Goal: Information Seeking & Learning: Learn about a topic

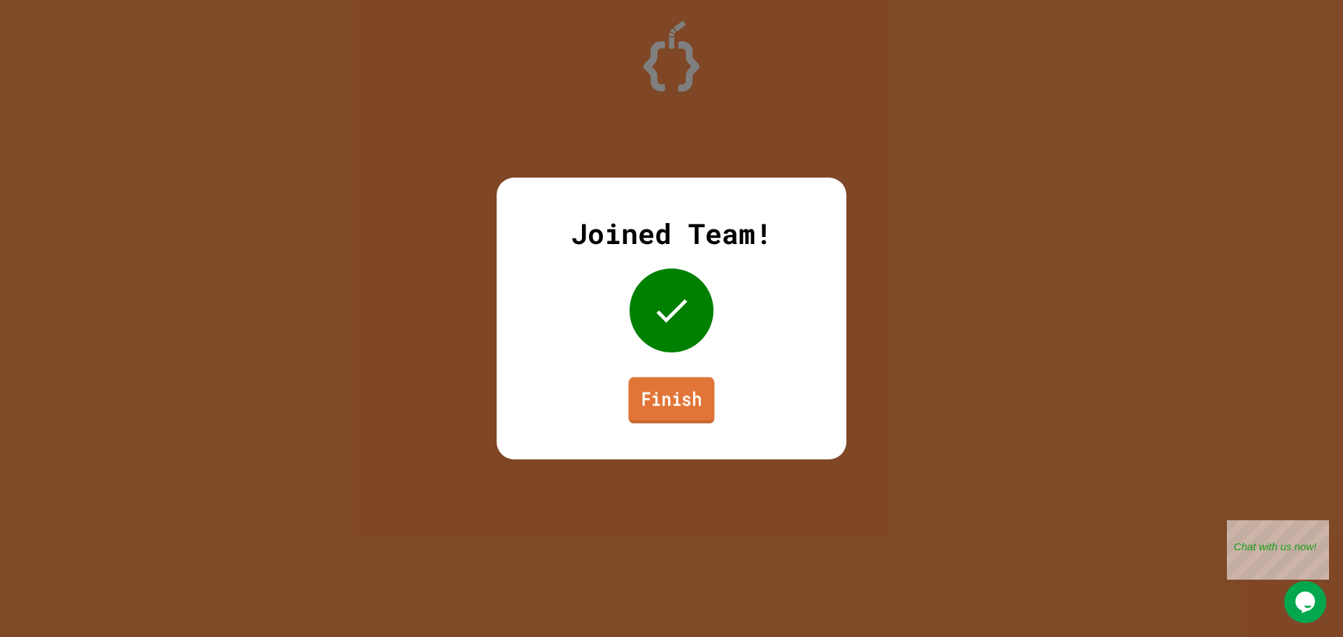
click at [680, 388] on link "Finish" at bounding box center [671, 400] width 86 height 46
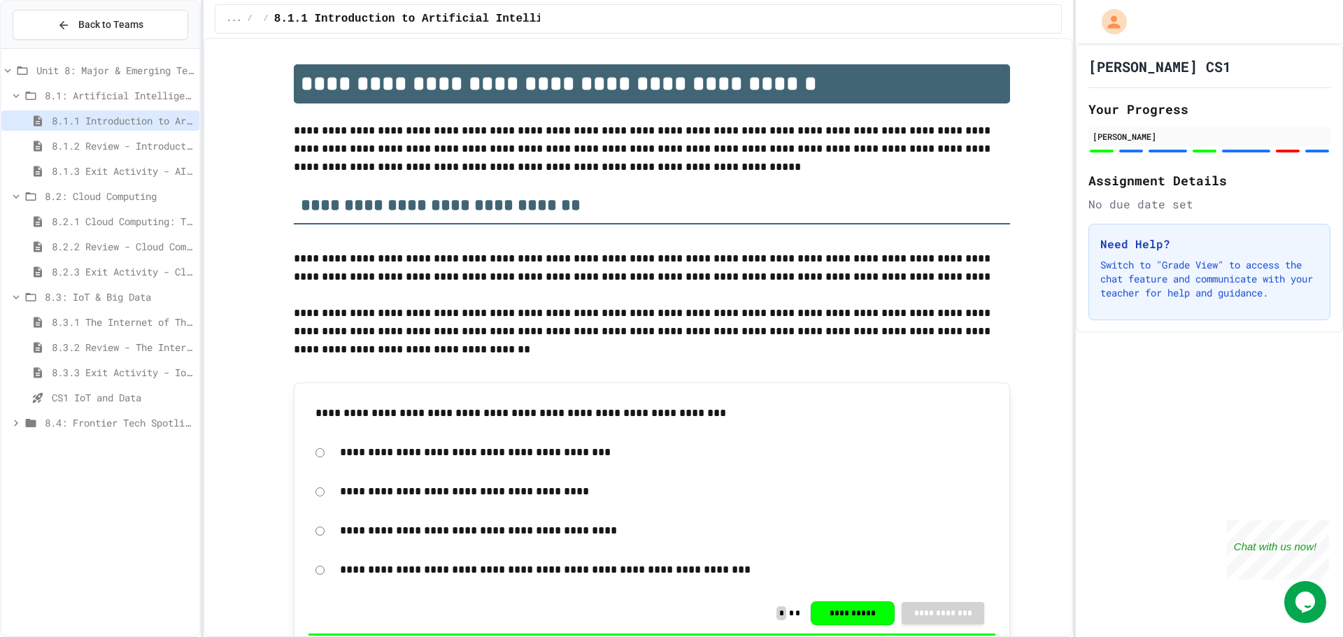
click at [12, 296] on icon at bounding box center [16, 297] width 13 height 13
click at [134, 145] on span "8.1.2 Review - Introduction to Artificial Intelligence" at bounding box center [123, 146] width 142 height 15
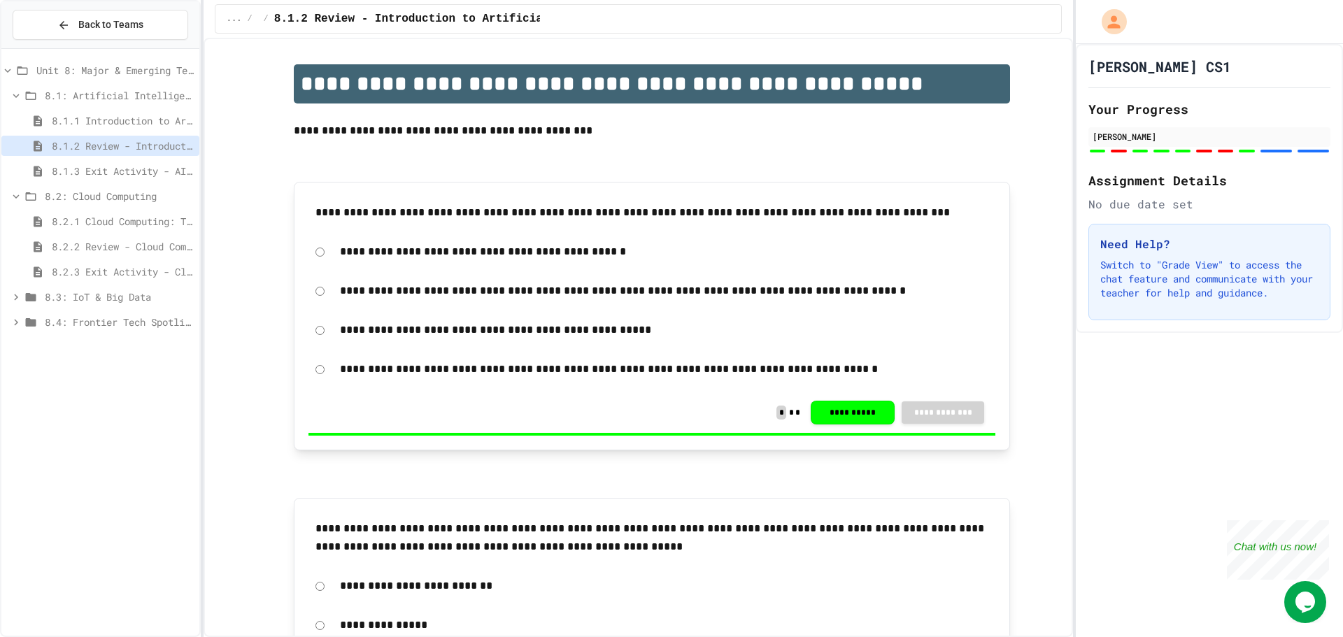
click at [134, 166] on span "8.1.3 Exit Activity - AI Detective" at bounding box center [123, 171] width 142 height 15
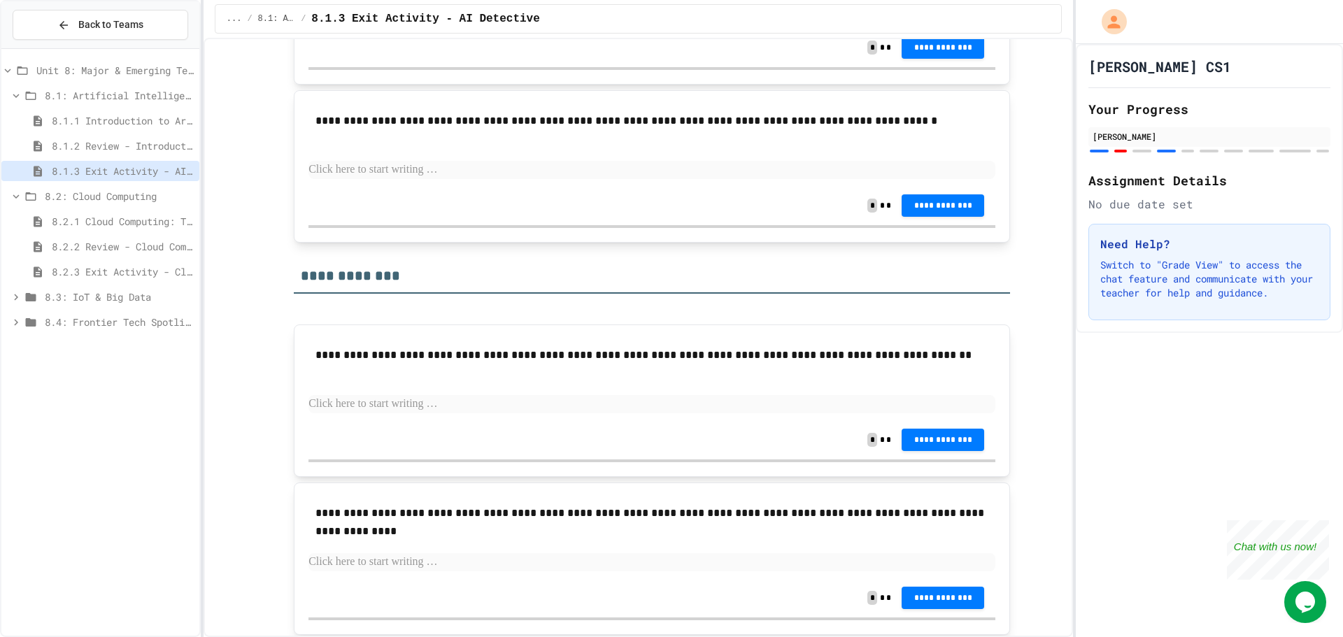
scroll to position [1609, 0]
click at [111, 192] on span "8.2: Cloud Computing" at bounding box center [119, 196] width 149 height 15
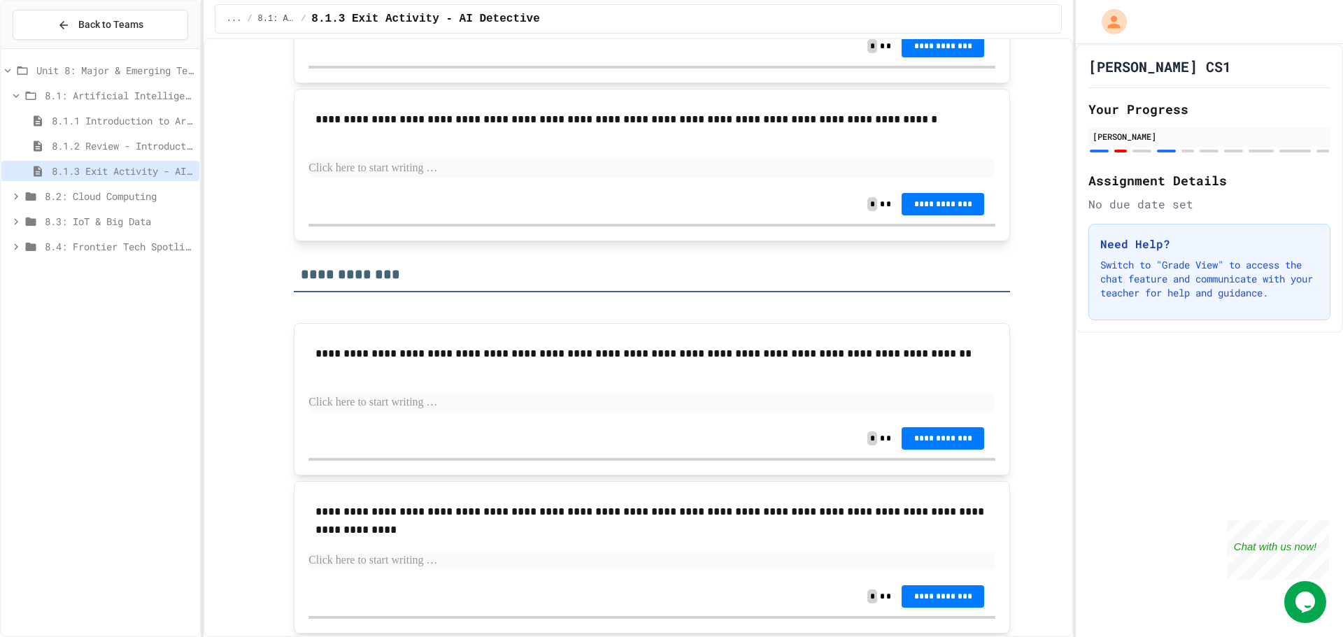
click at [22, 94] on icon at bounding box center [30, 96] width 17 height 13
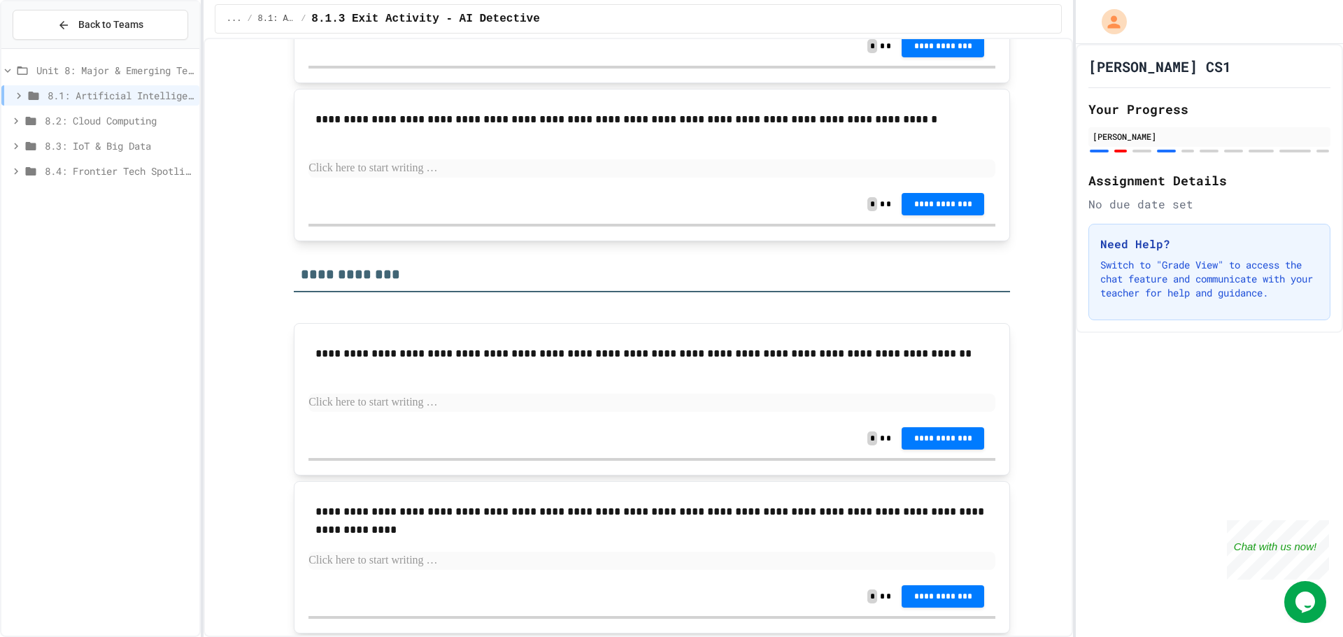
click at [30, 122] on icon at bounding box center [31, 121] width 10 height 8
click at [118, 122] on span "8.2: Cloud Computing" at bounding box center [119, 120] width 149 height 15
click at [119, 122] on span "8.2: Cloud Computing" at bounding box center [119, 120] width 149 height 15
click at [118, 148] on span "8.2.1 Cloud Computing: Transforming the Digital World" at bounding box center [123, 146] width 142 height 15
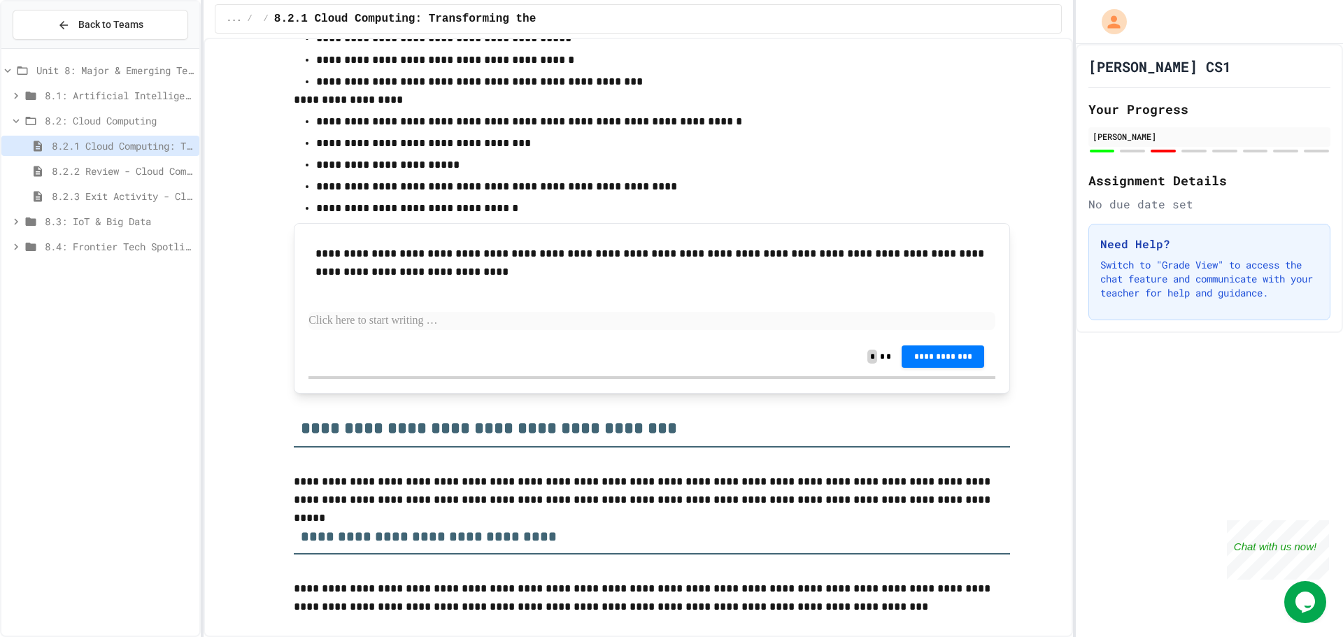
scroll to position [840, 0]
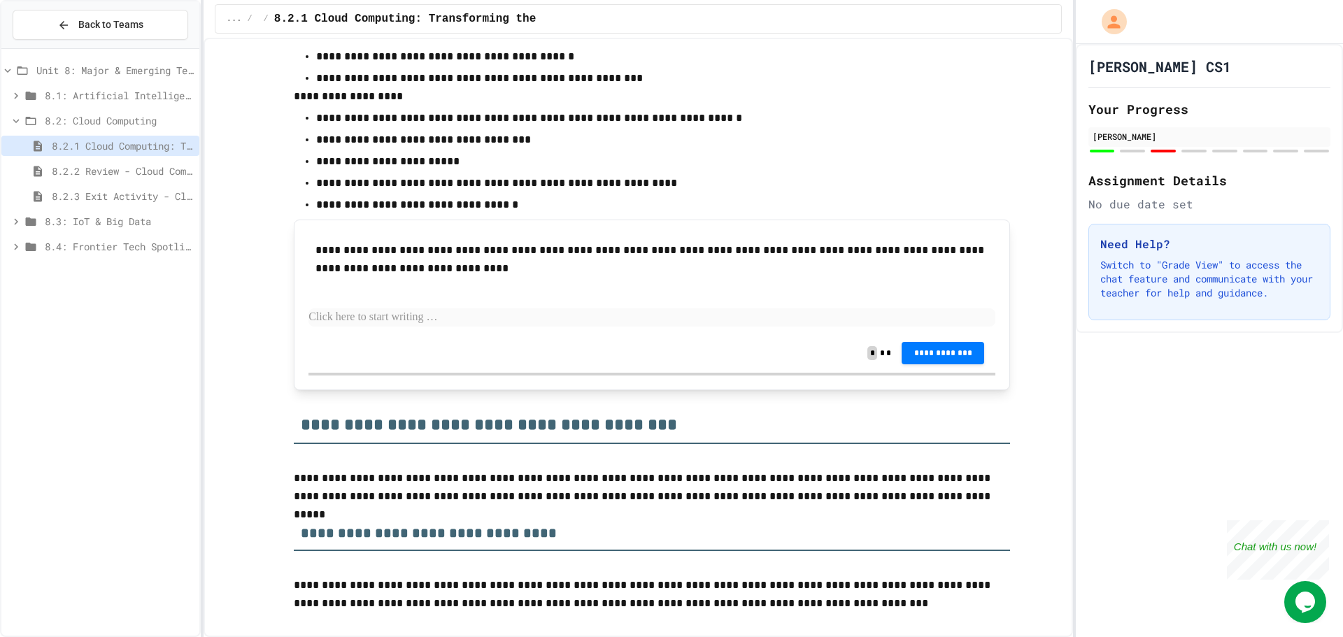
click at [416, 320] on p at bounding box center [652, 318] width 687 height 18
click at [793, 213] on p "**********" at bounding box center [652, 205] width 672 height 18
click at [80, 164] on span "8.2.2 Review - Cloud Computing" at bounding box center [123, 171] width 142 height 15
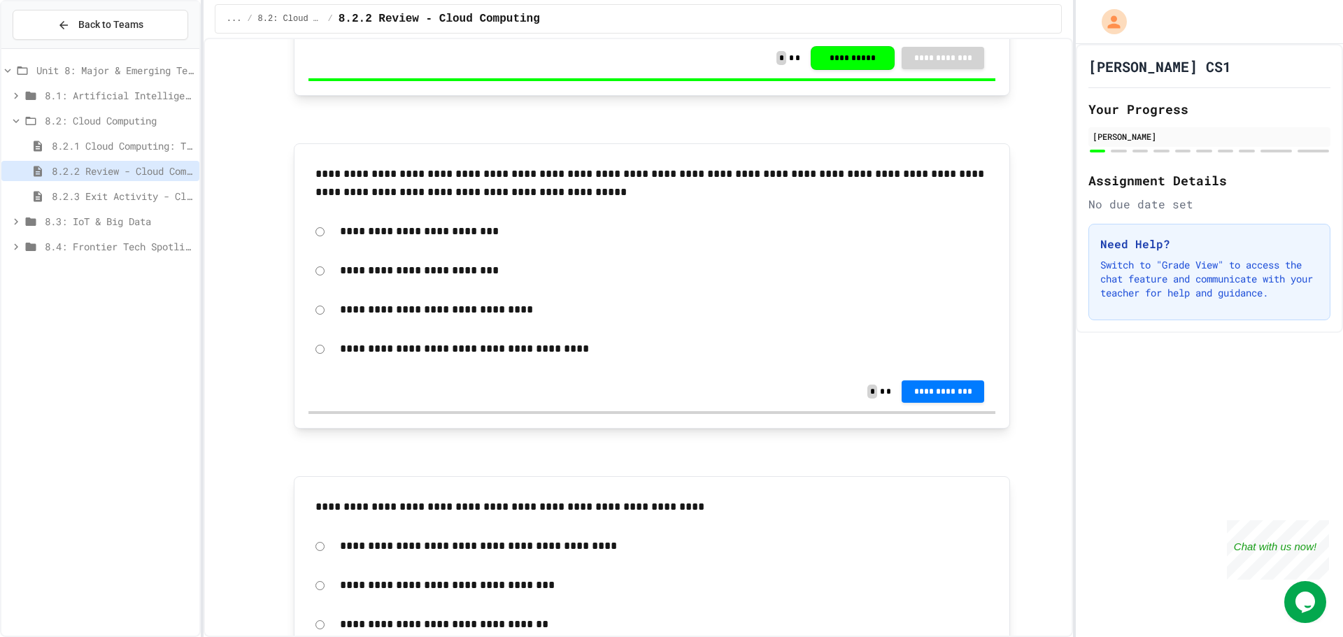
scroll to position [350, 0]
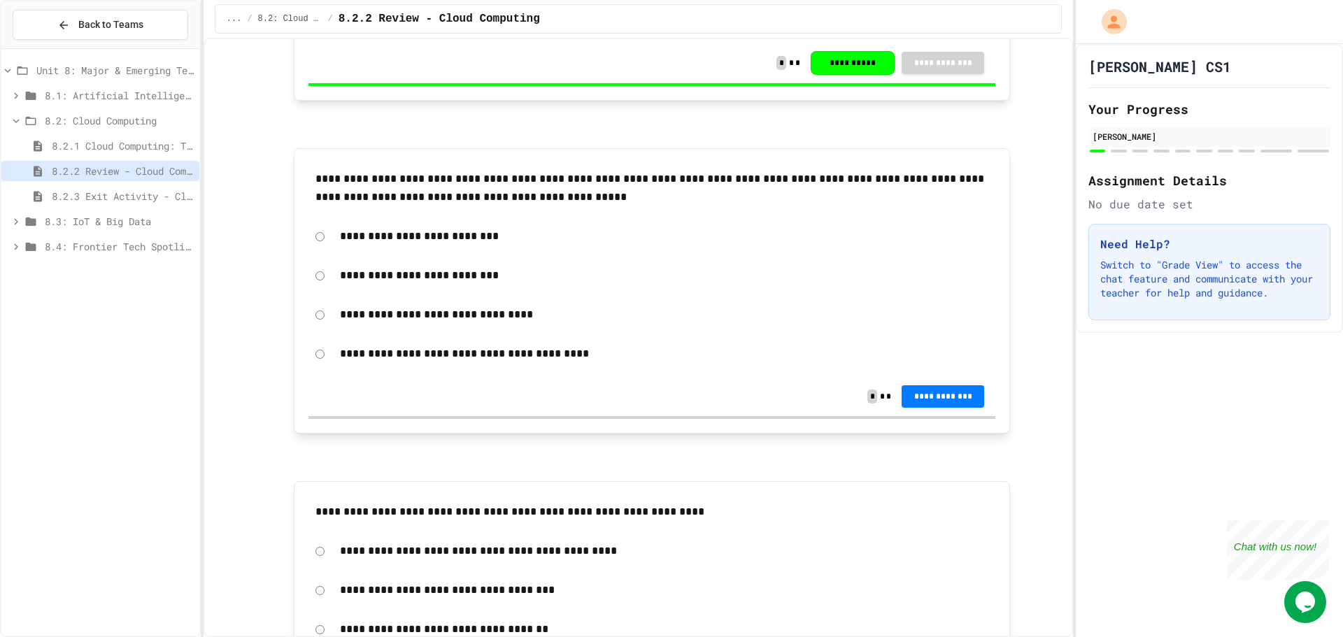
click at [122, 199] on span "8.2.3 Exit Activity - Cloud Service Detective" at bounding box center [123, 196] width 142 height 15
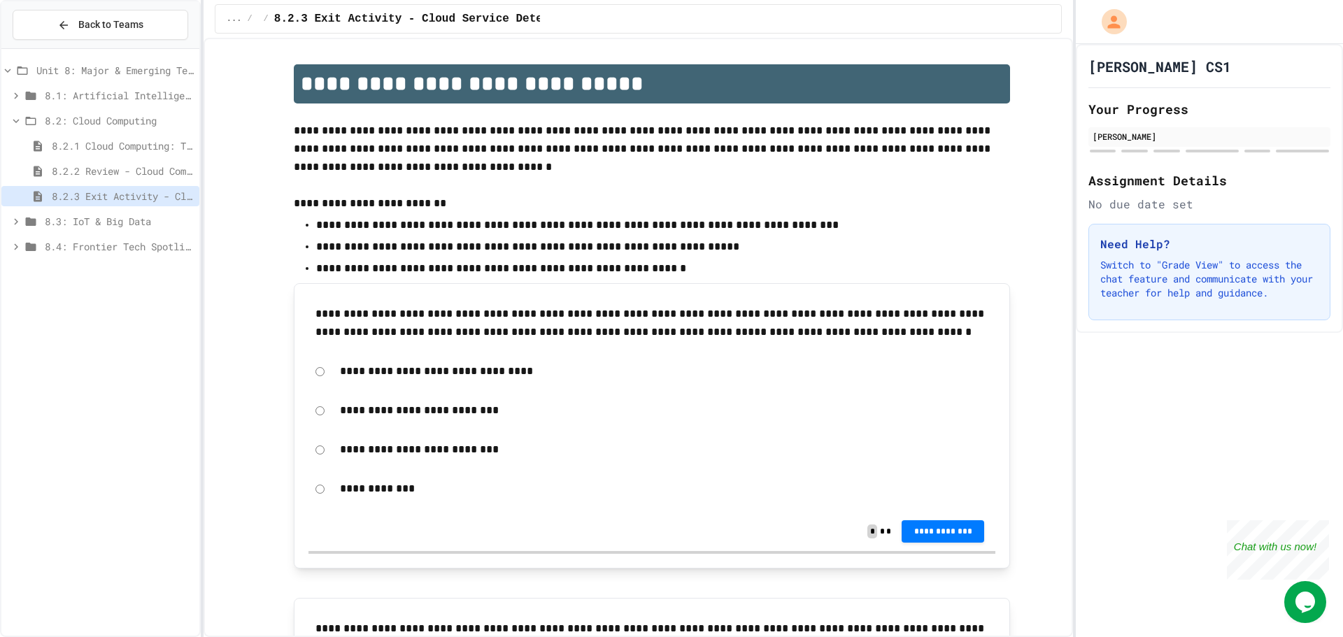
click at [132, 216] on span "8.3: IoT & Big Data" at bounding box center [119, 221] width 149 height 15
click at [132, 217] on span "8.3: IoT & Big Data" at bounding box center [119, 221] width 149 height 15
click at [137, 234] on div "8.3: IoT & Big Data" at bounding box center [100, 223] width 198 height 25
click at [141, 239] on span "8.3.1 The Internet of Things and Big Data: Our Connected Digital World" at bounding box center [123, 246] width 142 height 15
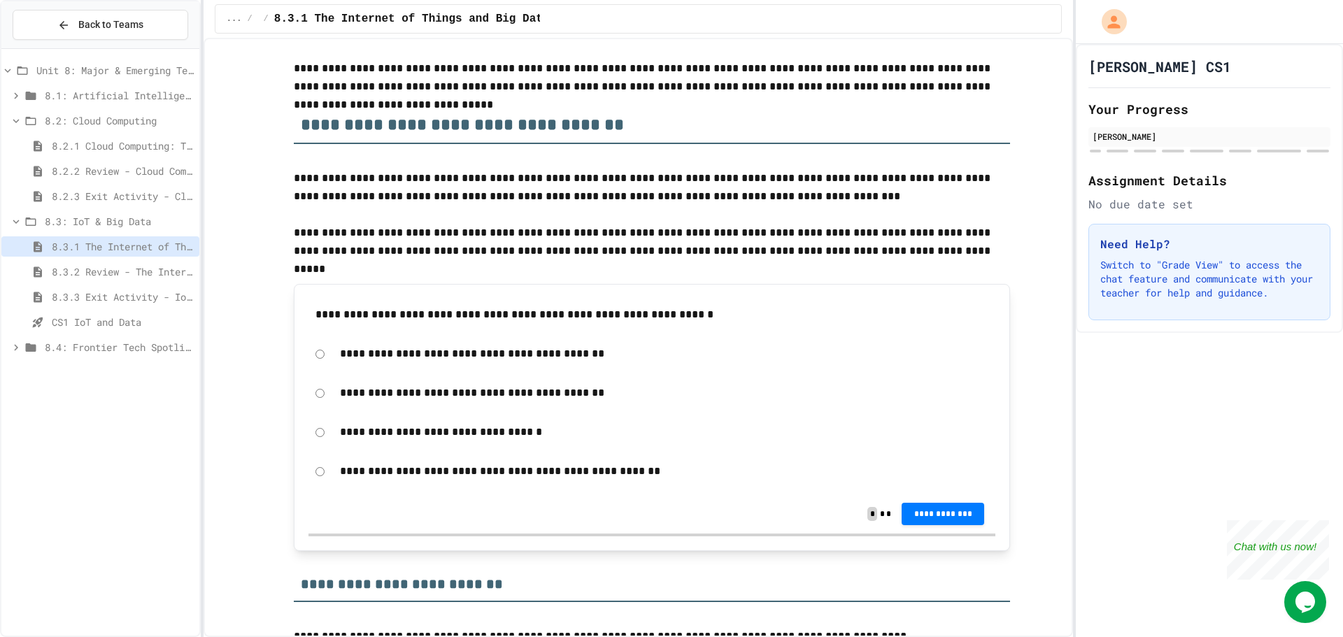
scroll to position [210, 0]
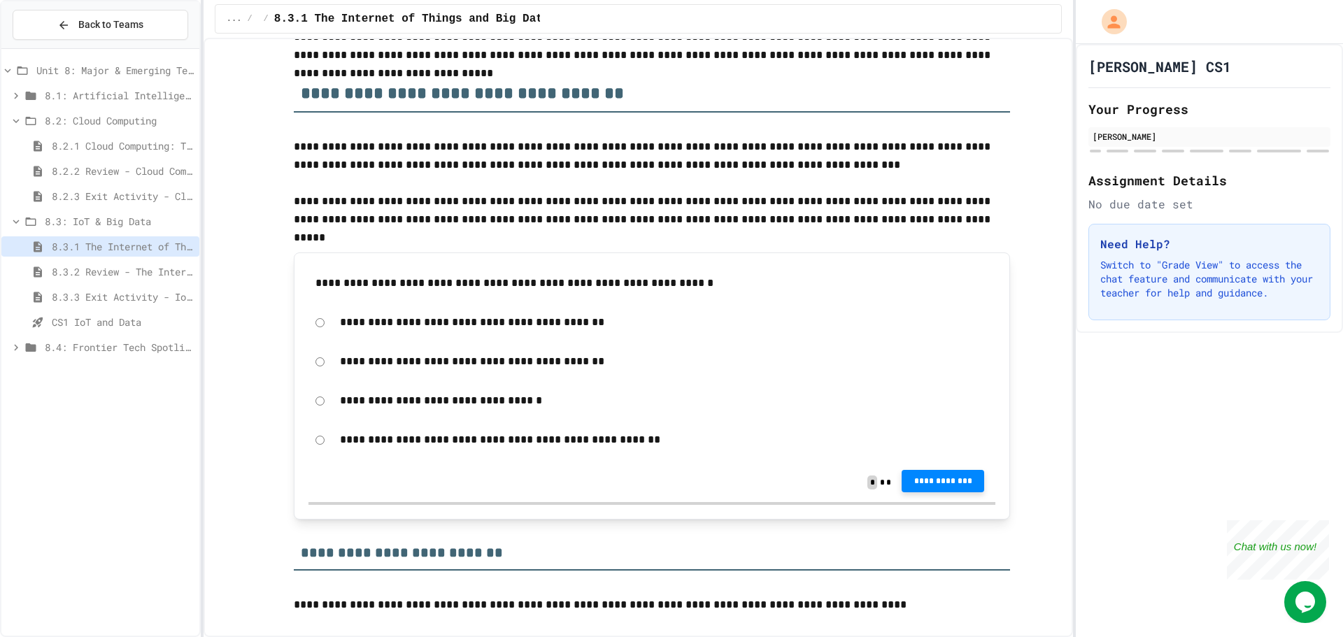
click at [930, 476] on button "**********" at bounding box center [943, 481] width 83 height 22
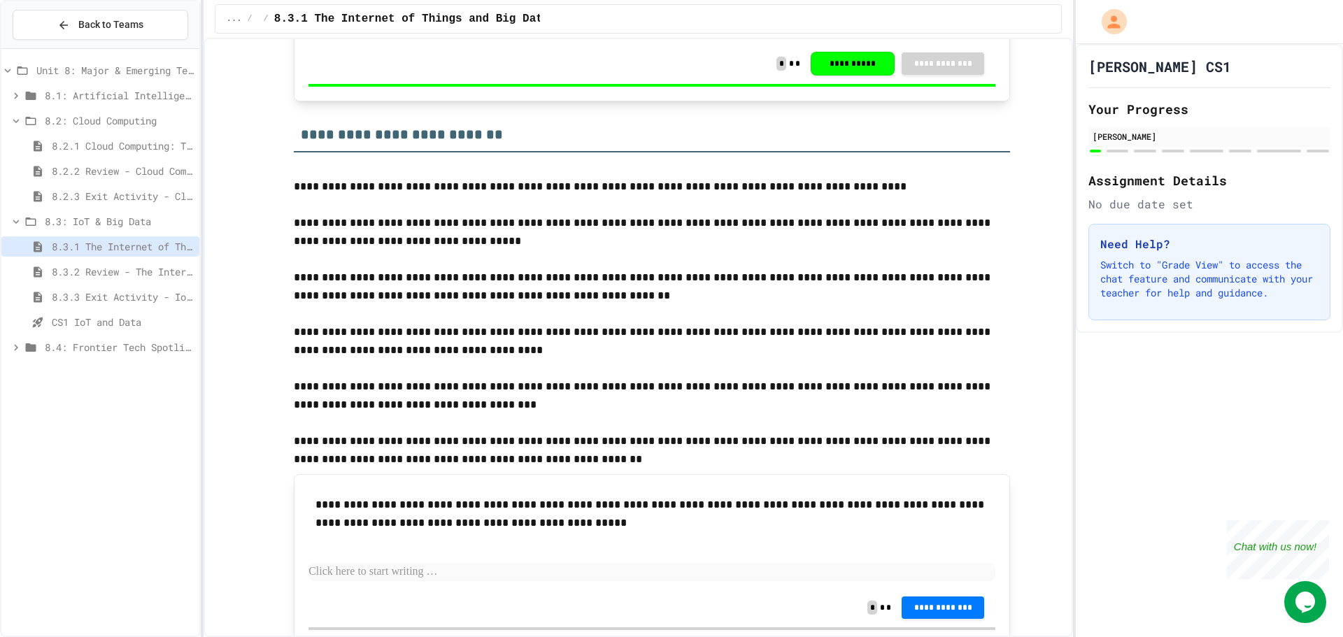
scroll to position [700, 0]
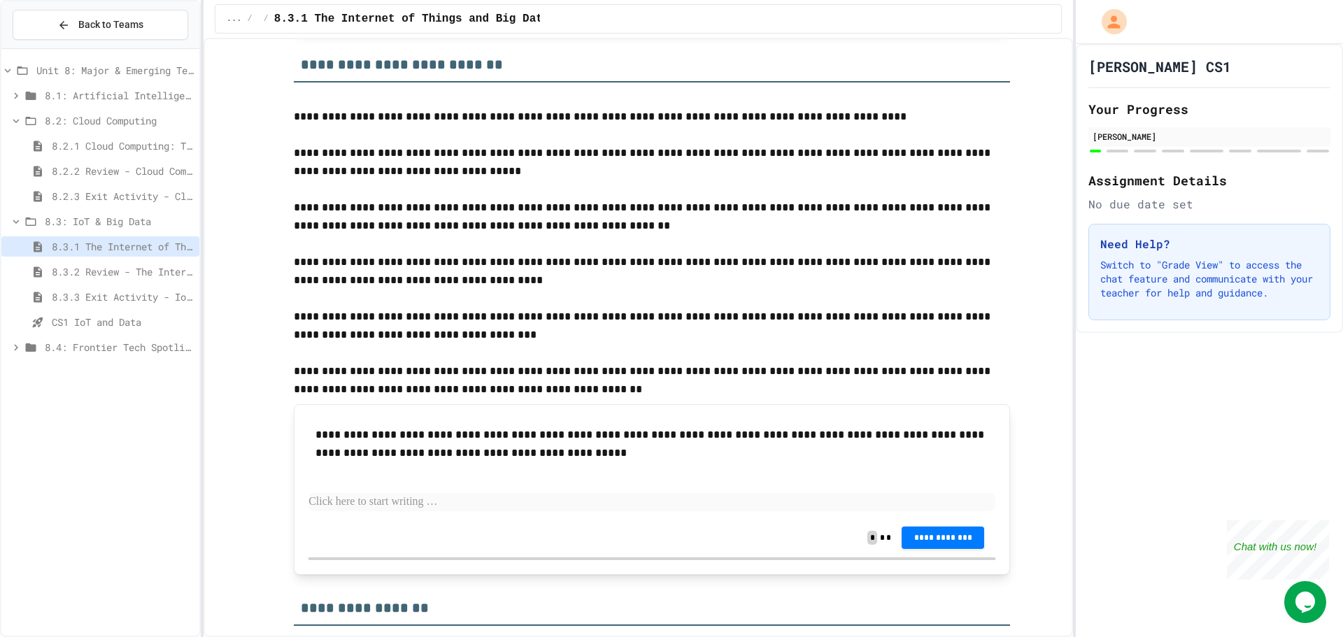
click at [703, 503] on p at bounding box center [652, 502] width 687 height 18
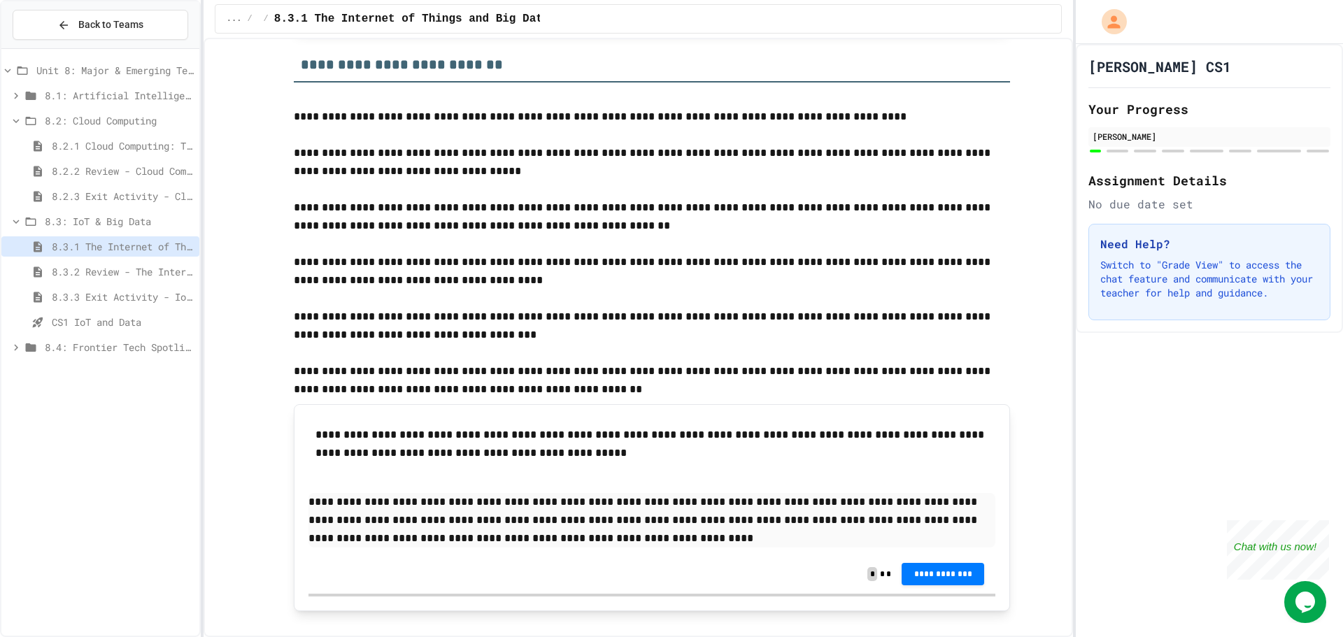
click at [490, 542] on p "**********" at bounding box center [652, 520] width 687 height 55
click at [478, 542] on p "**********" at bounding box center [652, 520] width 687 height 55
drag, startPoint x: 964, startPoint y: 579, endPoint x: 968, endPoint y: 572, distance: 7.8
click at [968, 572] on button "**********" at bounding box center [943, 574] width 83 height 22
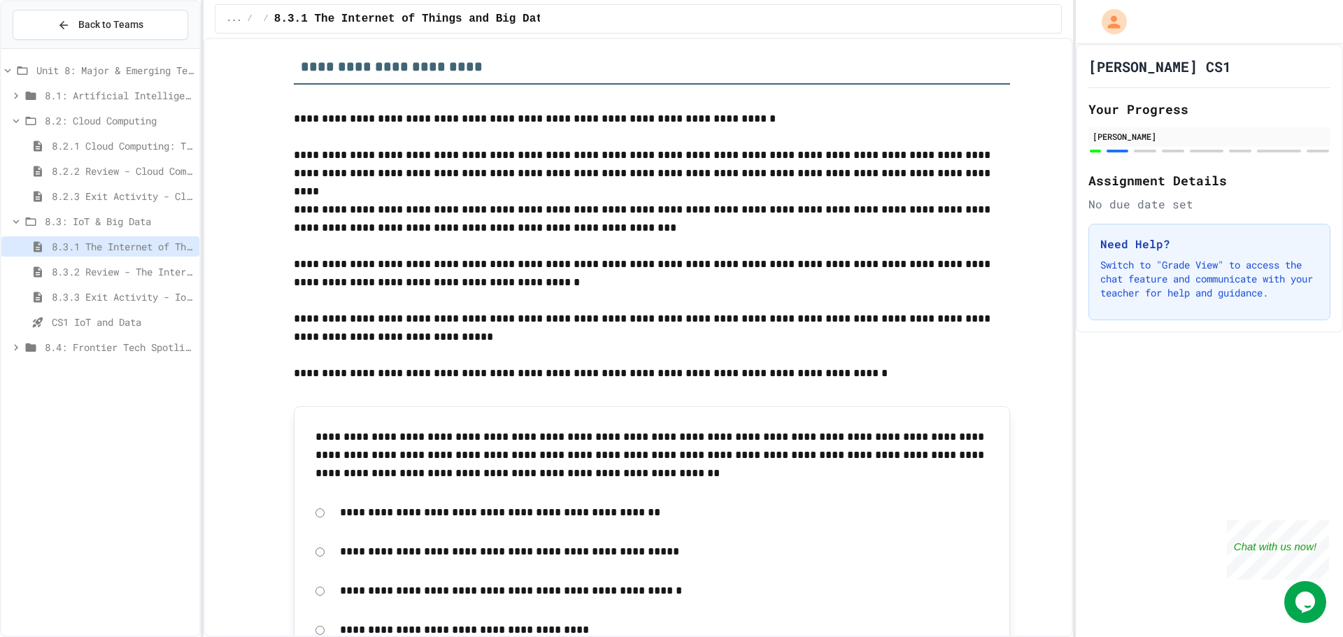
scroll to position [2099, 0]
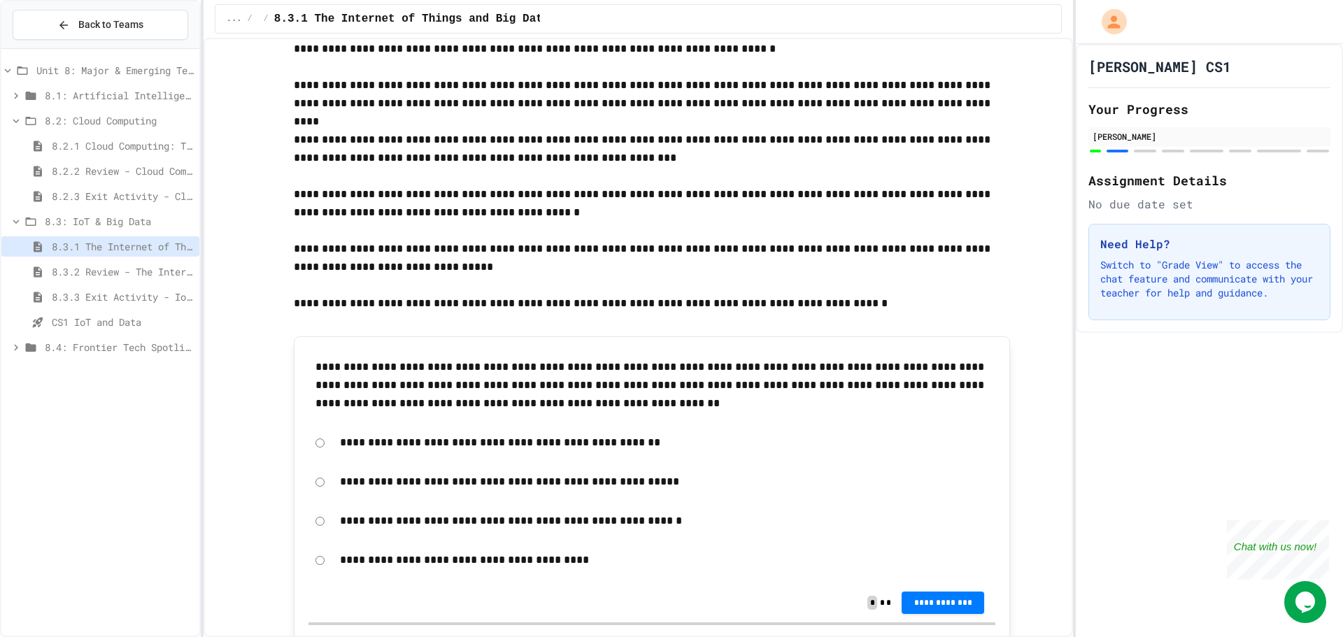
click at [500, 487] on p "**********" at bounding box center [664, 482] width 649 height 18
click at [502, 483] on p "**********" at bounding box center [664, 482] width 649 height 18
click at [320, 479] on div "**********" at bounding box center [652, 482] width 687 height 32
click at [320, 486] on div "**********" at bounding box center [652, 482] width 687 height 32
click at [922, 605] on span "**********" at bounding box center [943, 603] width 60 height 11
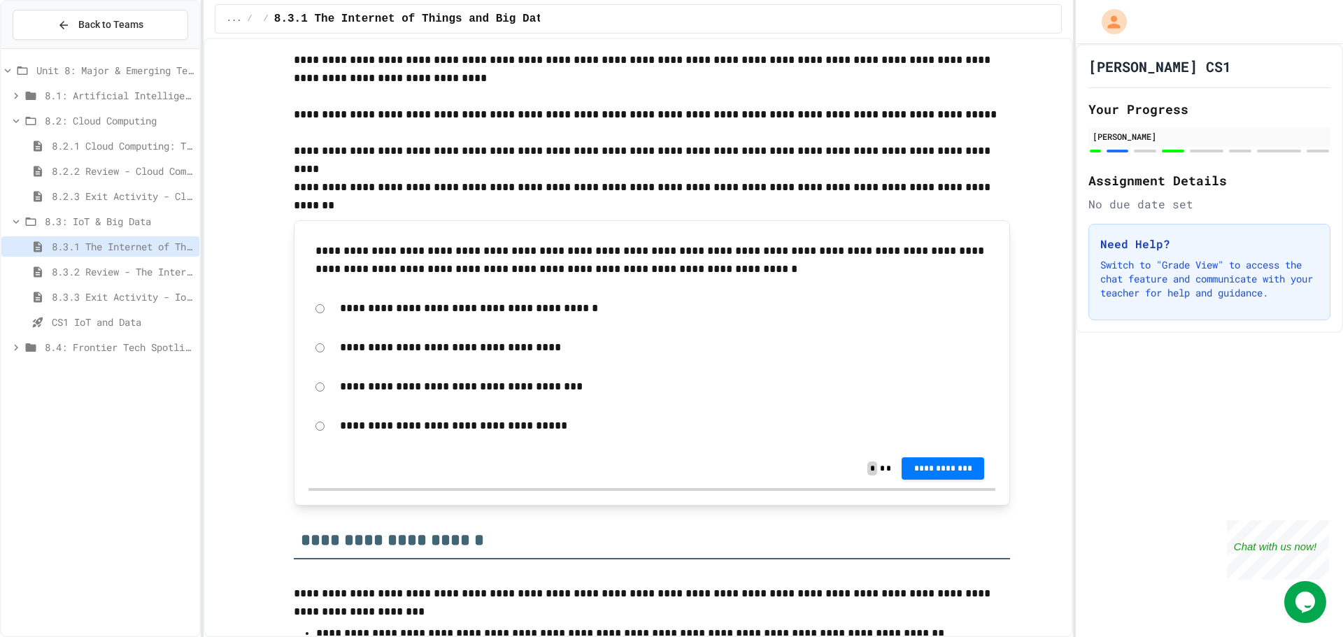
scroll to position [4898, 0]
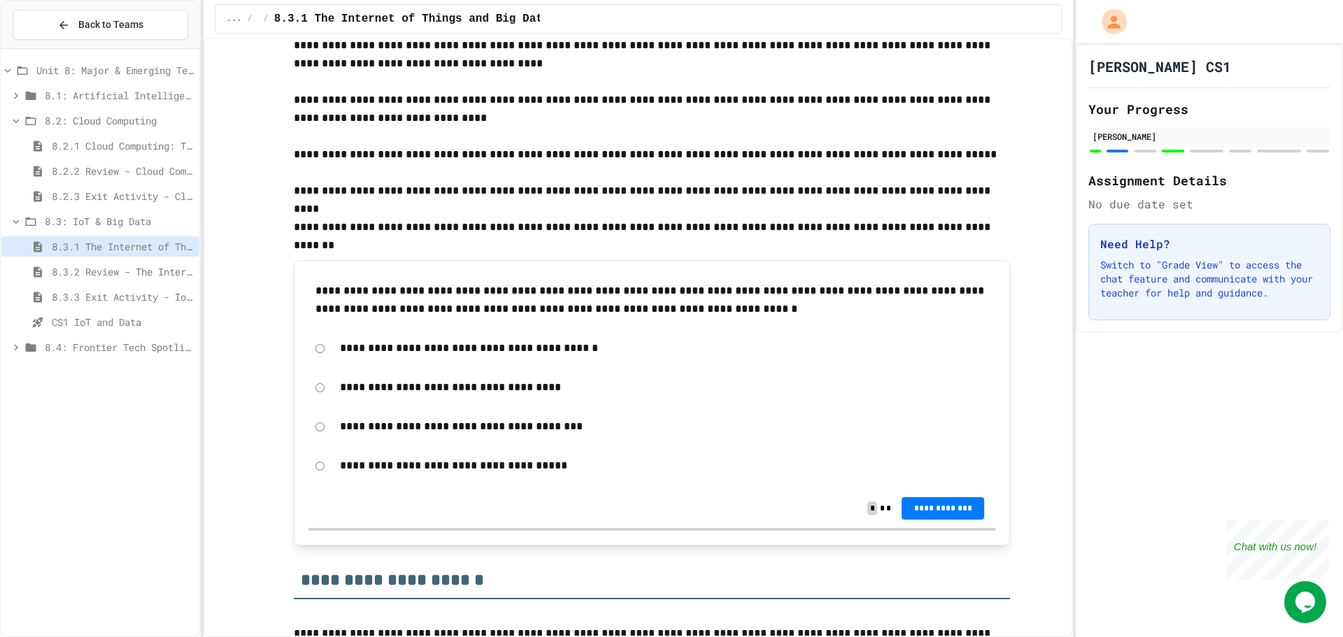
click at [50, 92] on span "8.1: Artificial Intelligence Basics" at bounding box center [119, 95] width 149 height 15
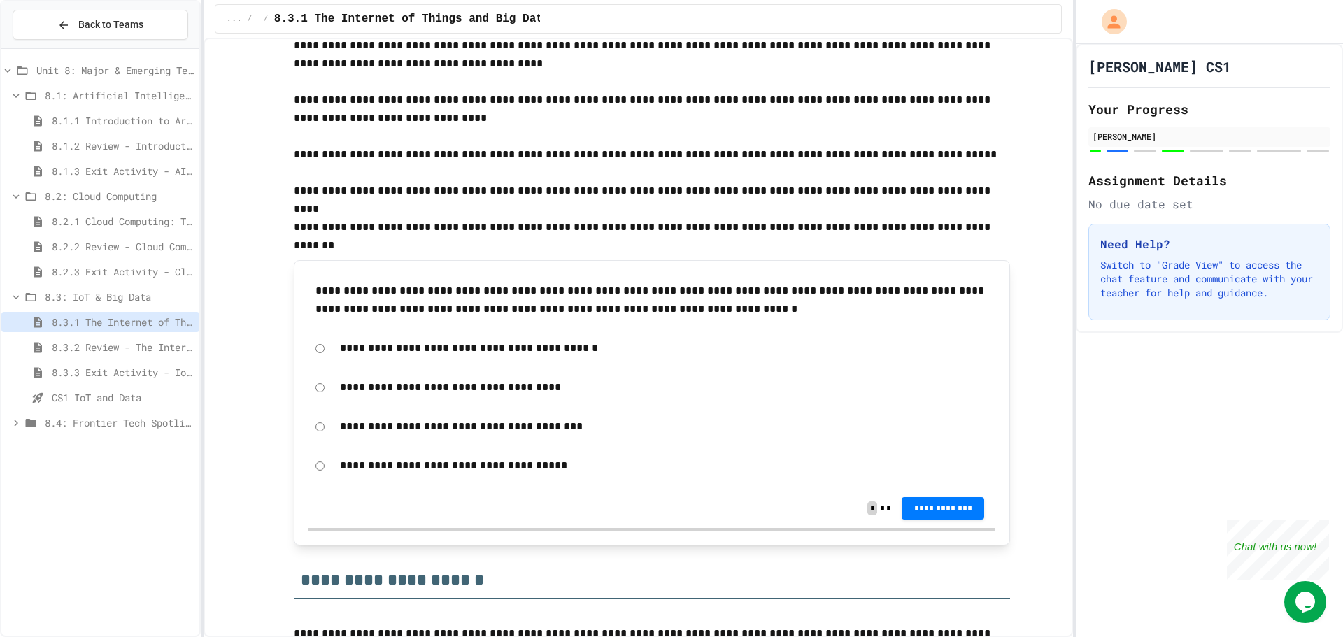
click at [64, 176] on span "8.1.3 Exit Activity - AI Detective" at bounding box center [123, 171] width 142 height 15
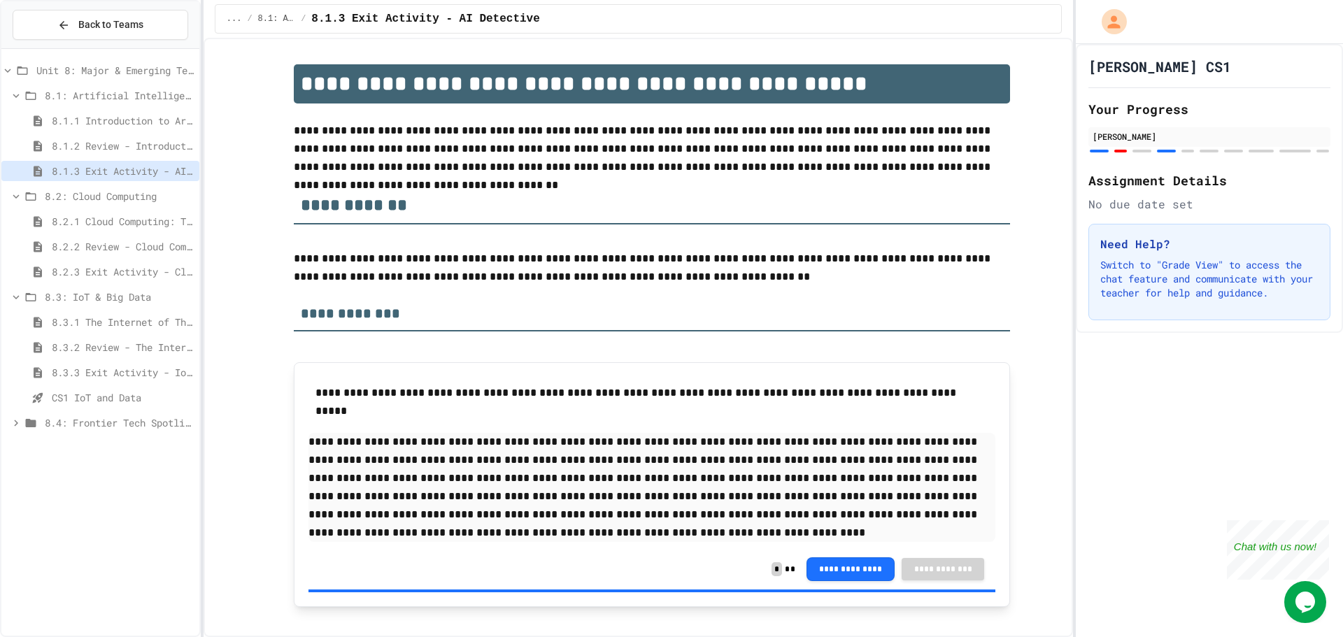
click at [70, 150] on span "8.1.2 Review - Introduction to Artificial Intelligence" at bounding box center [123, 146] width 142 height 15
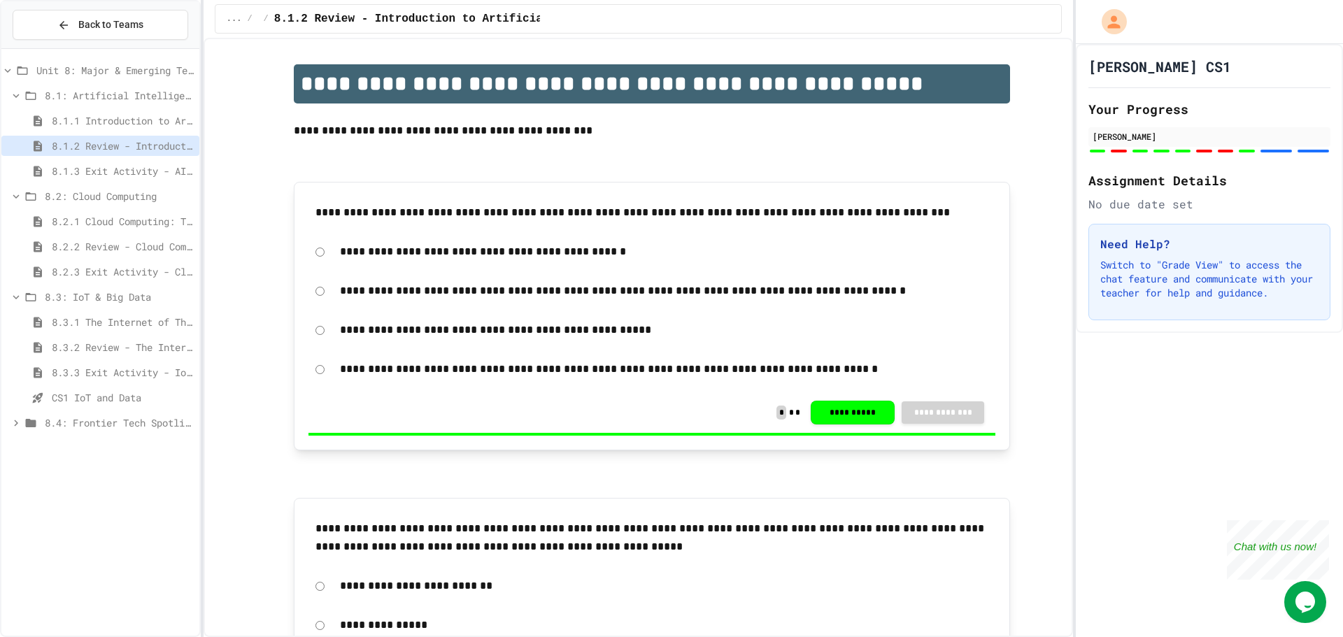
click at [77, 124] on span "8.1.1 Introduction to Artificial Intelligence" at bounding box center [123, 120] width 142 height 15
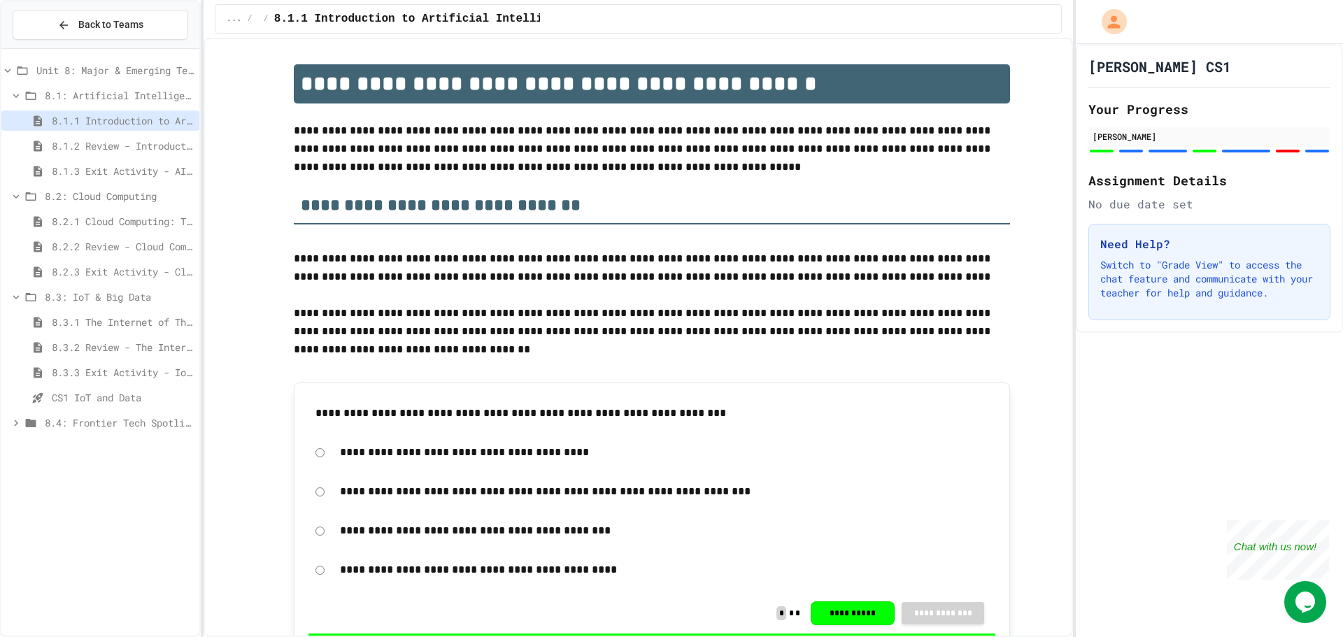
click at [61, 141] on span "8.1.2 Review - Introduction to Artificial Intelligence" at bounding box center [123, 146] width 142 height 15
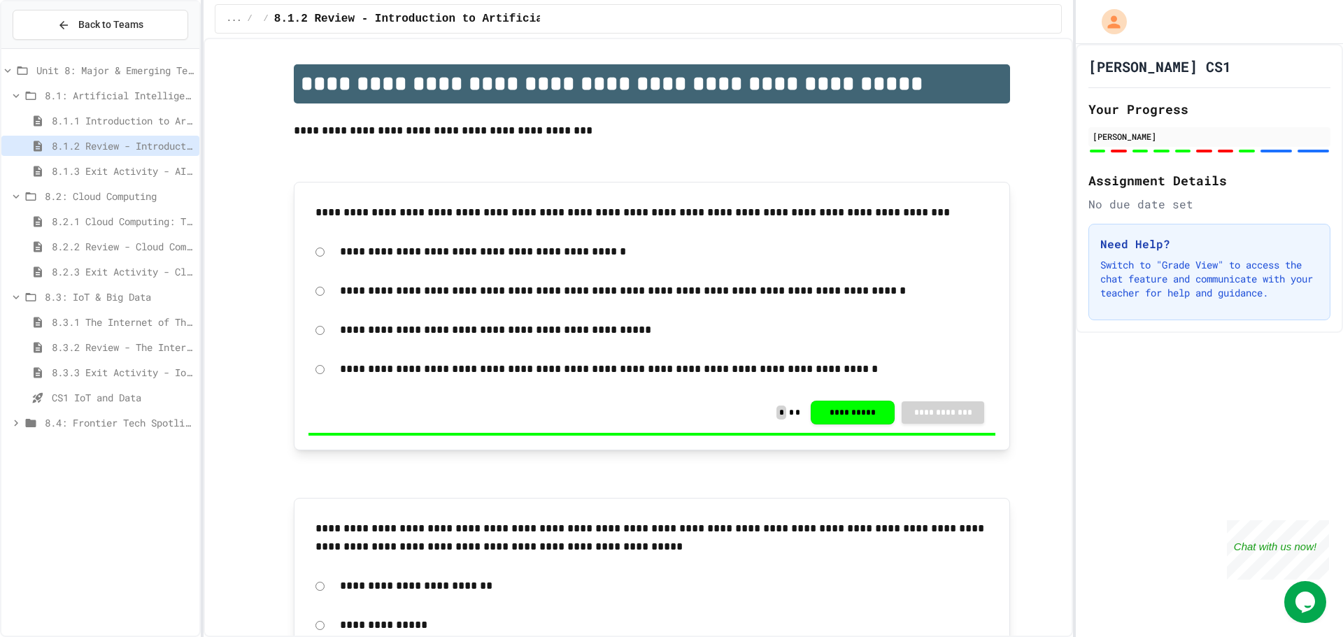
click at [80, 126] on span "8.1.1 Introduction to Artificial Intelligence" at bounding box center [123, 120] width 142 height 15
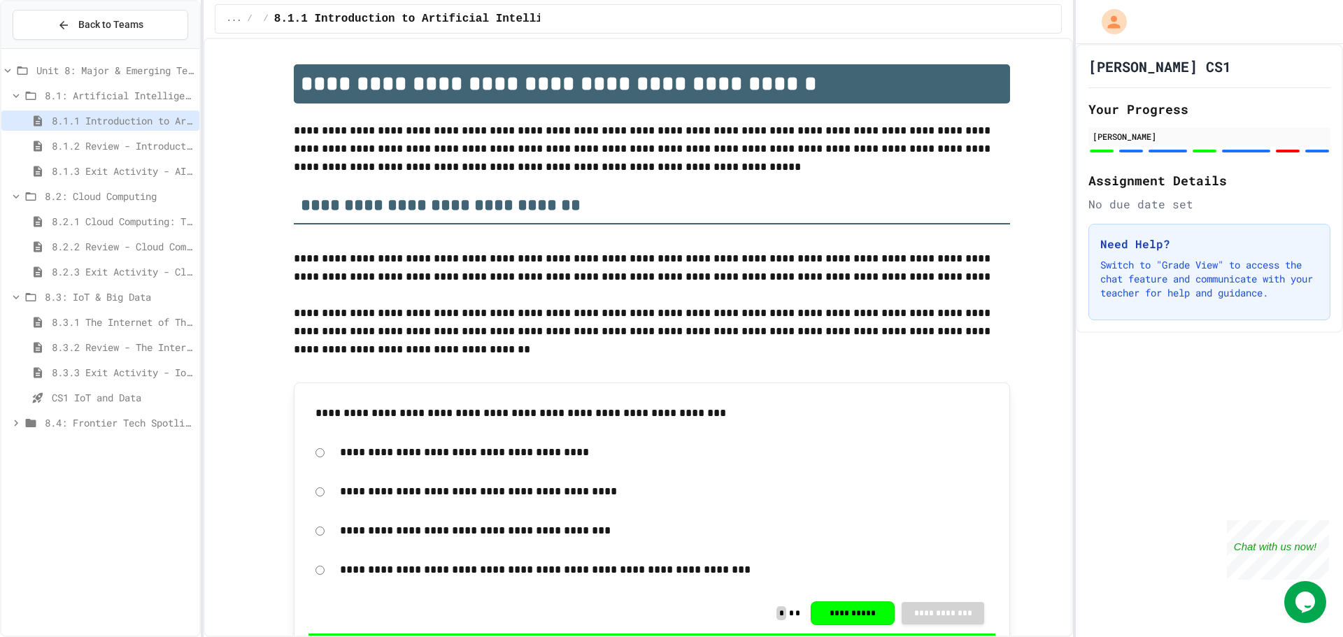
click at [78, 151] on span "8.1.2 Review - Introduction to Artificial Intelligence" at bounding box center [123, 146] width 142 height 15
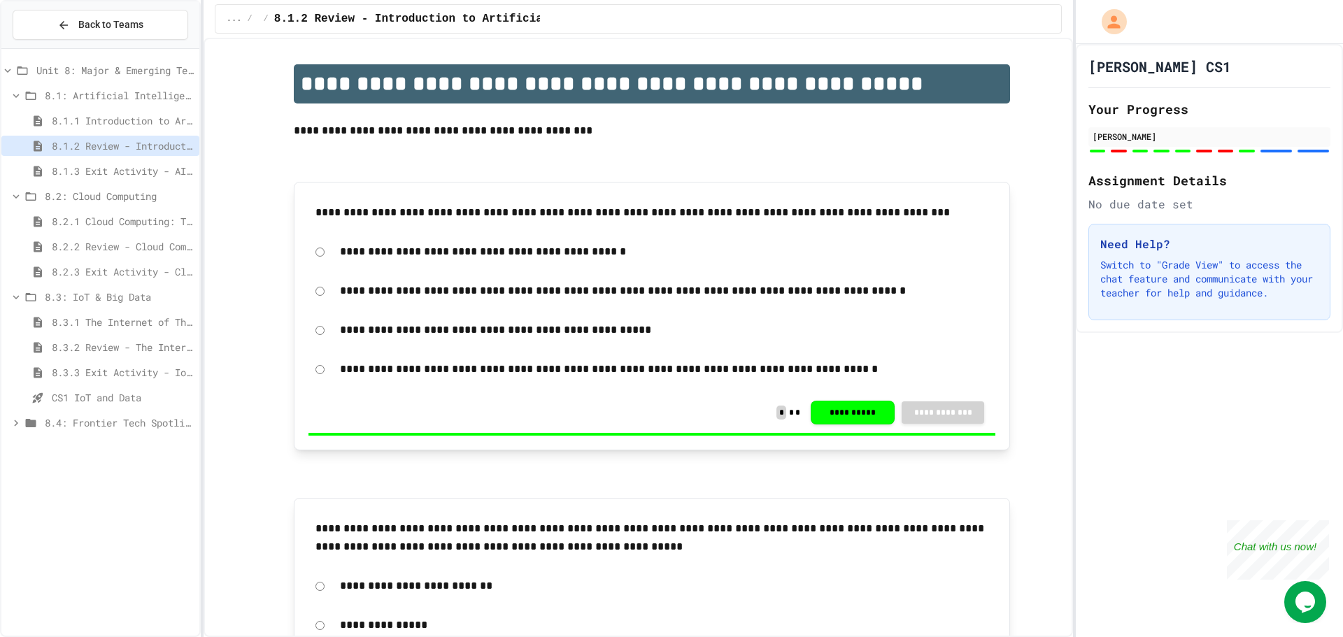
click at [76, 164] on div "8.1.3 Exit Activity - AI Detective" at bounding box center [100, 171] width 198 height 20
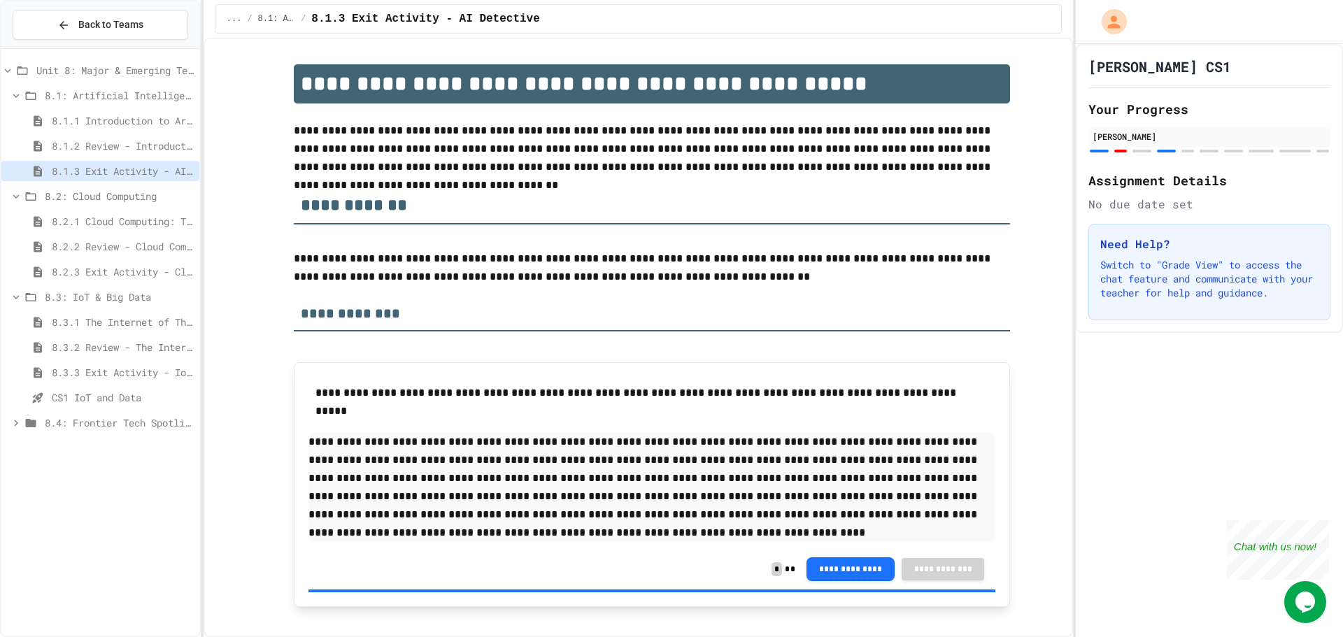
click at [68, 195] on span "8.2: Cloud Computing" at bounding box center [119, 196] width 149 height 15
click at [70, 194] on span "8.2: Cloud Computing" at bounding box center [119, 196] width 149 height 15
click at [70, 217] on span "8.2.1 Cloud Computing: Transforming the Digital World" at bounding box center [123, 221] width 142 height 15
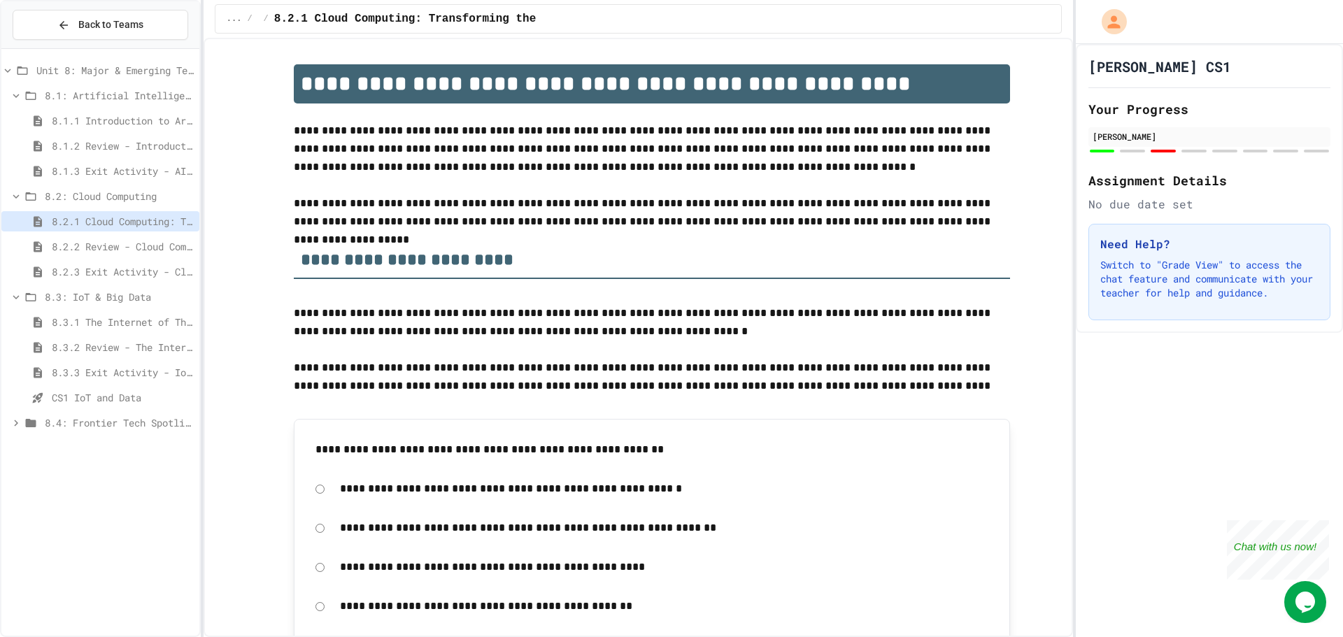
click at [71, 234] on div "8.2.1 Cloud Computing: Transforming the Digital World" at bounding box center [100, 223] width 198 height 25
click at [76, 239] on div "8.2.2 Review - Cloud Computing" at bounding box center [100, 246] width 198 height 20
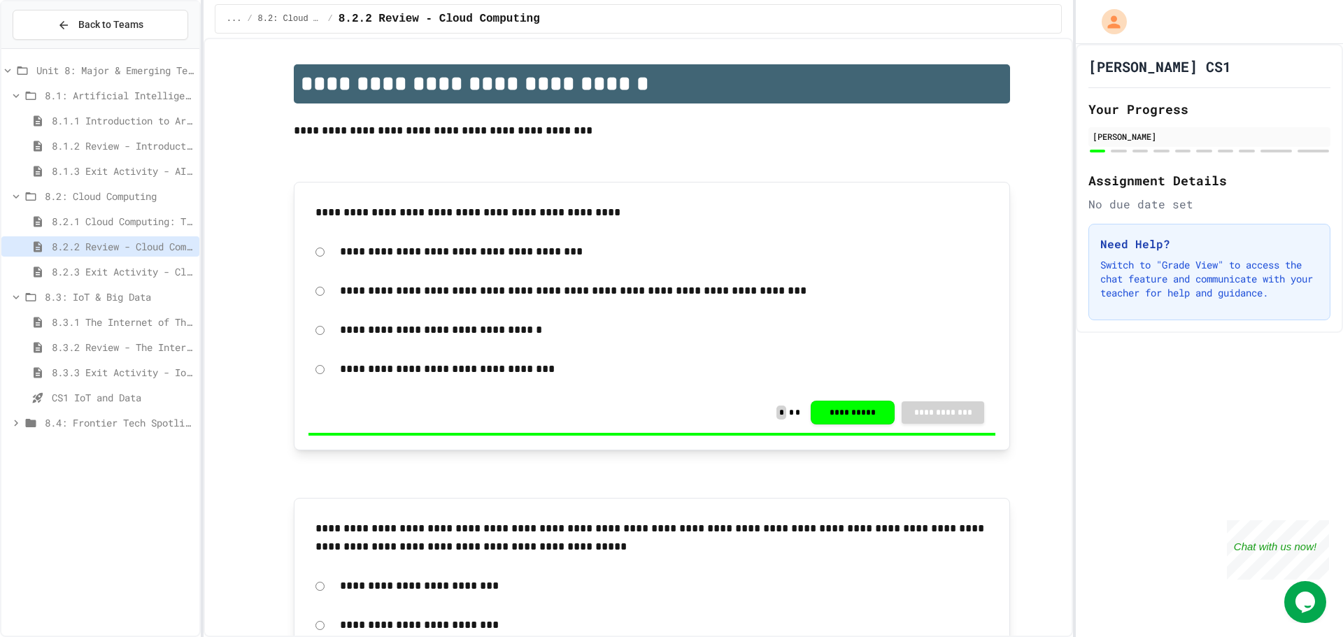
click at [66, 261] on div "8.2.2 Review - Cloud Computing" at bounding box center [100, 248] width 198 height 25
click at [66, 267] on span "8.2.3 Exit Activity - Cloud Service Detective" at bounding box center [123, 271] width 142 height 15
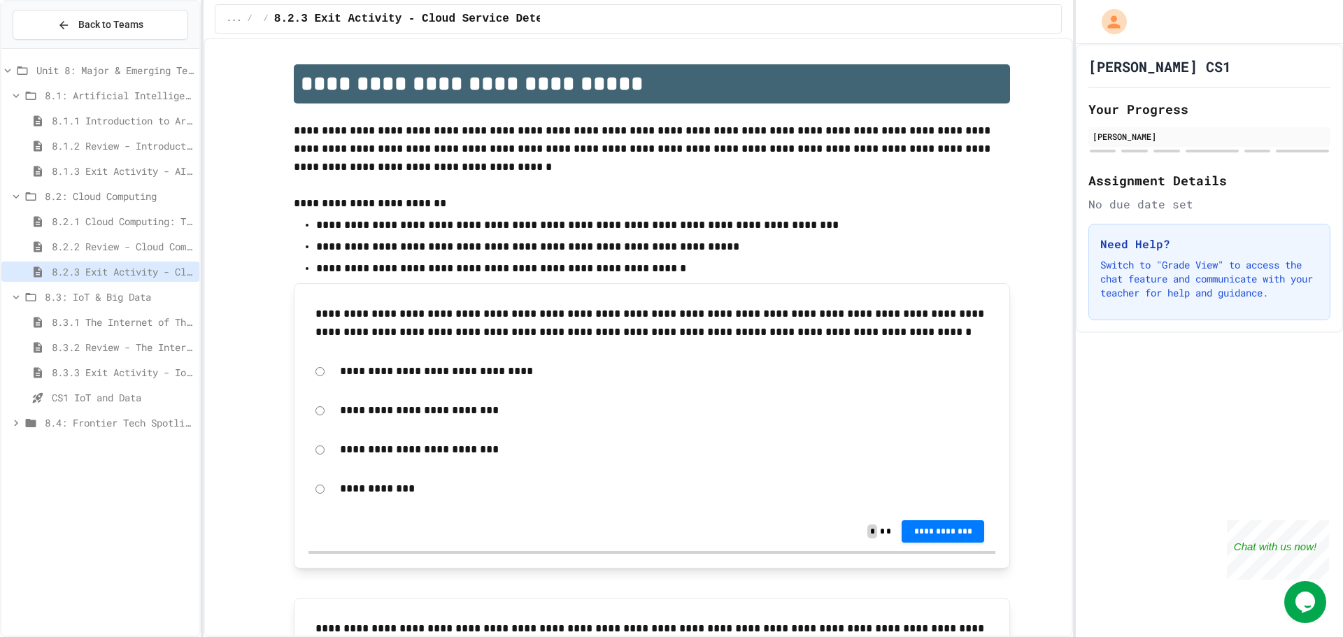
click at [71, 313] on div "8.3.1 The Internet of Things and Big Data: Our Connected Digital World" at bounding box center [100, 322] width 198 height 20
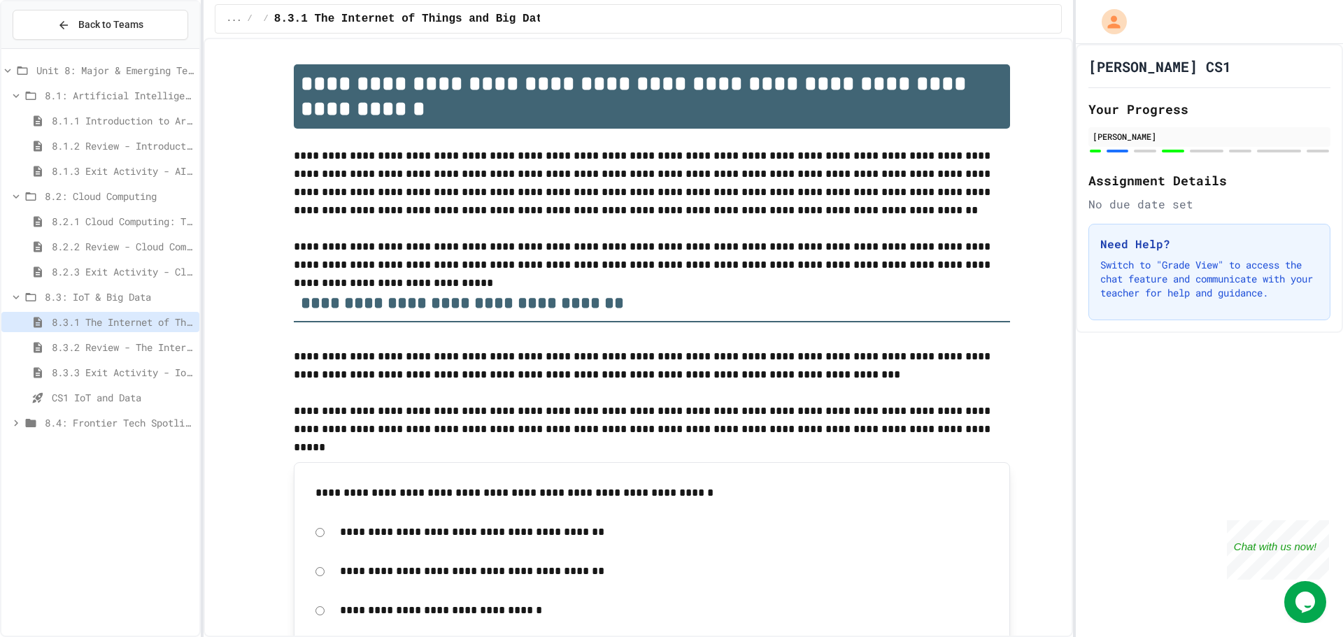
click at [59, 339] on div "8.3.2 Review - The Internet of Things and Big Data" at bounding box center [100, 347] width 198 height 20
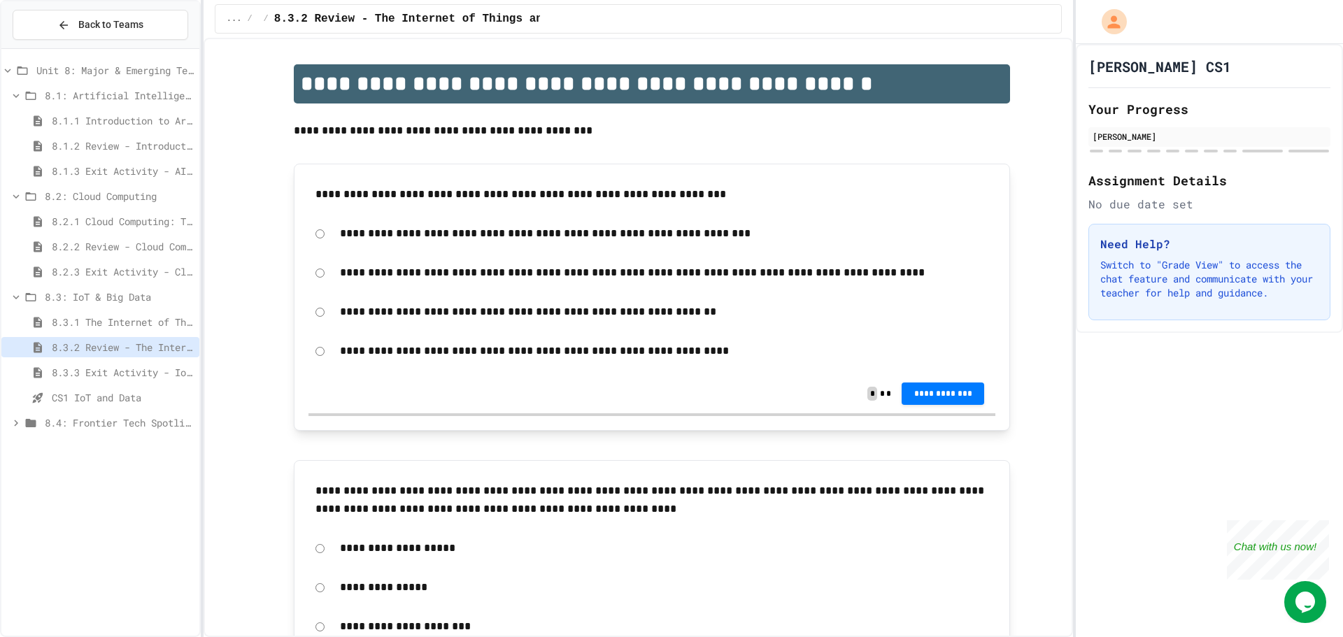
click at [62, 379] on span "8.3.3 Exit Activity - IoT Data Detective Challenge" at bounding box center [123, 372] width 142 height 15
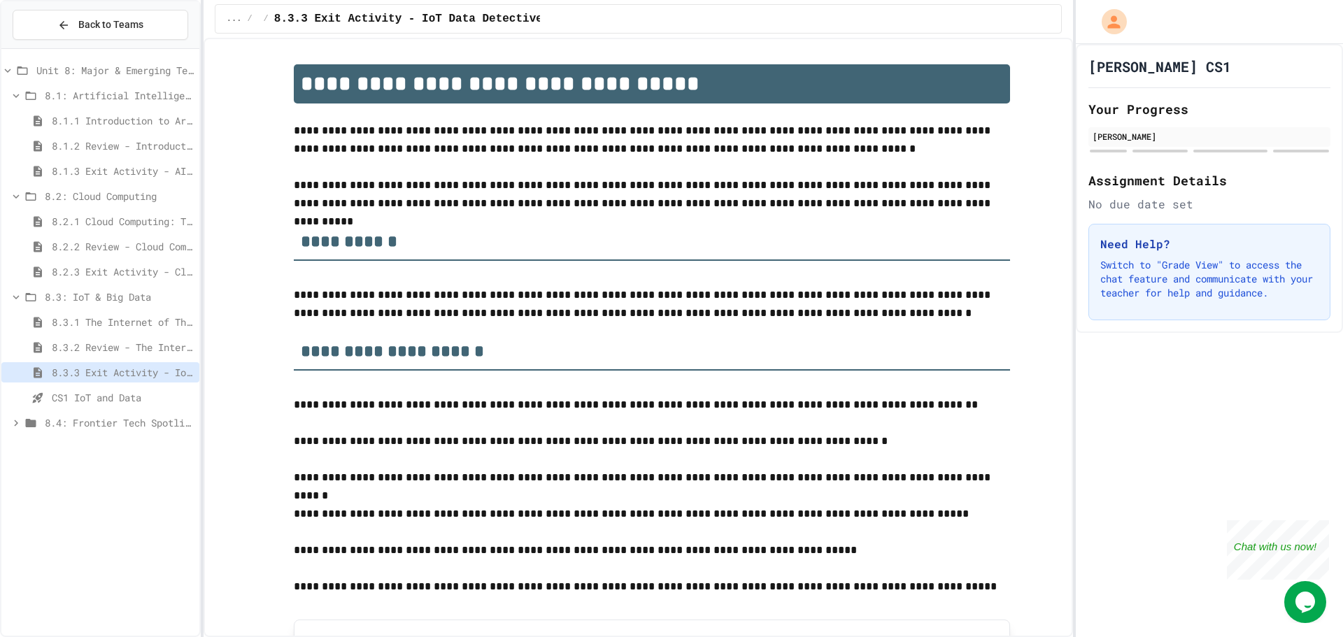
click at [67, 312] on div "8.3.1 The Internet of Things and Big Data: Our Connected Digital World" at bounding box center [100, 322] width 198 height 20
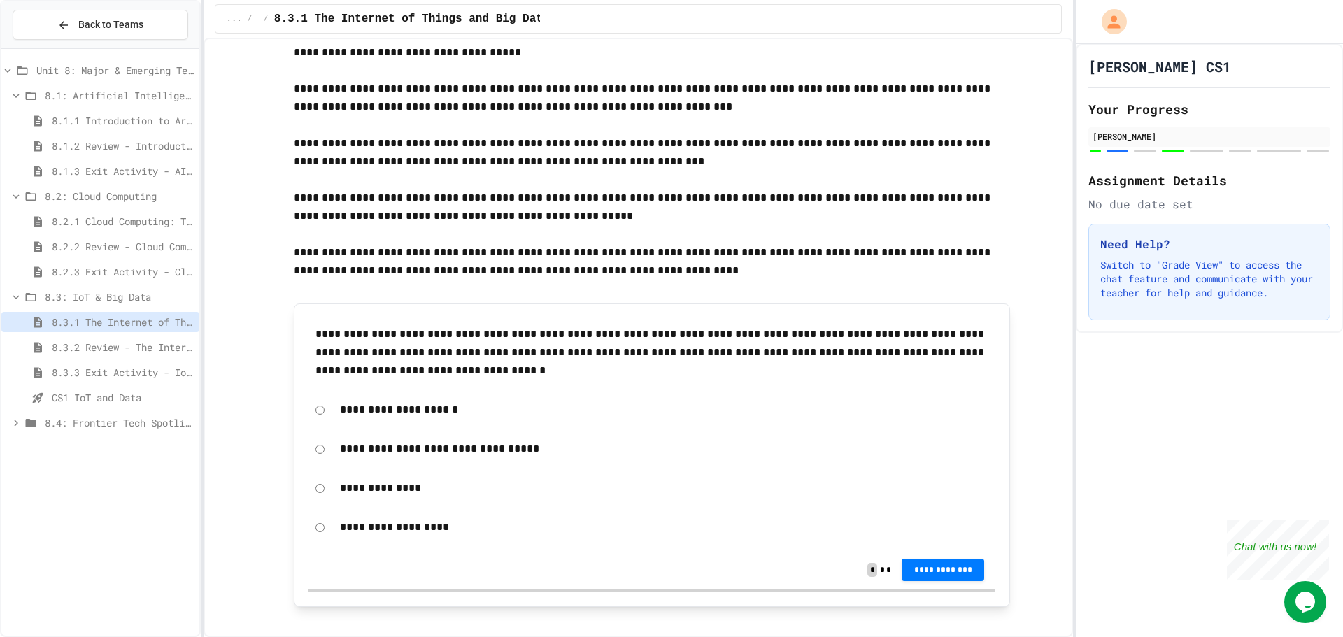
scroll to position [3988, 0]
